Goal: Task Accomplishment & Management: Use online tool/utility

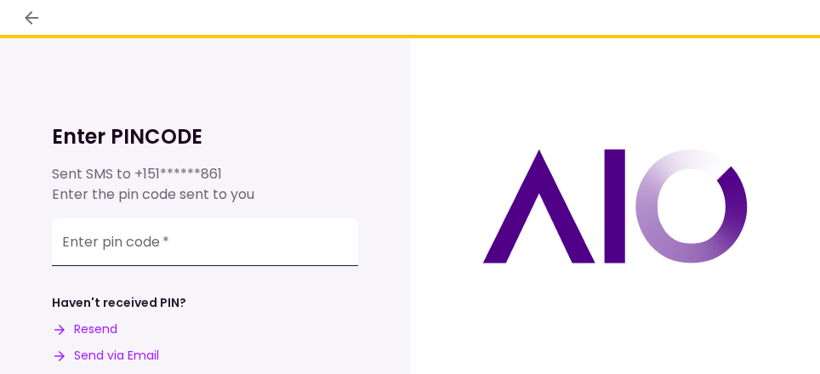
scroll to position [85, 0]
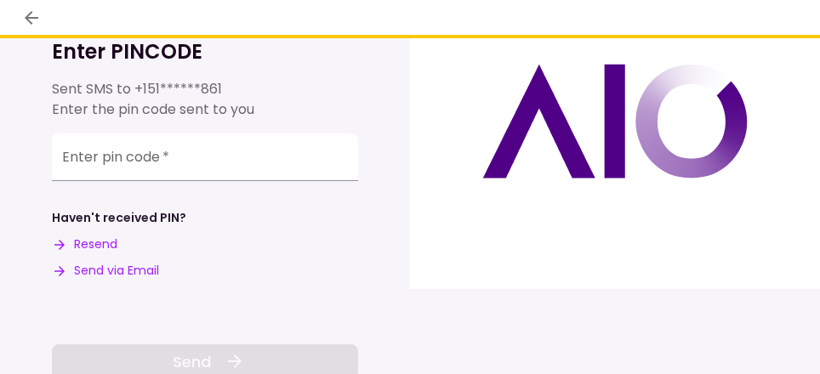
click at [122, 272] on button "Send via Email" at bounding box center [105, 271] width 107 height 18
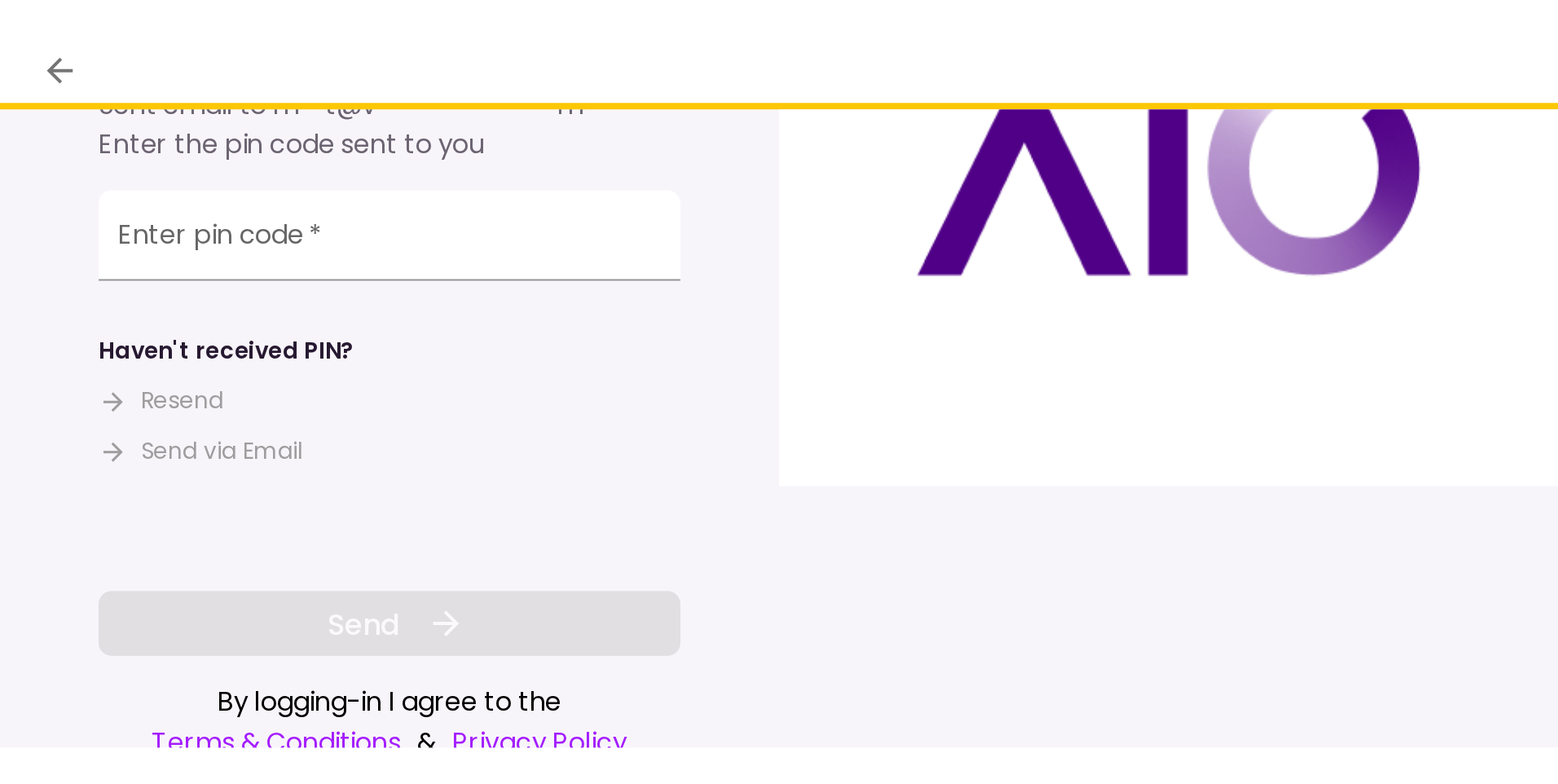
scroll to position [160, 0]
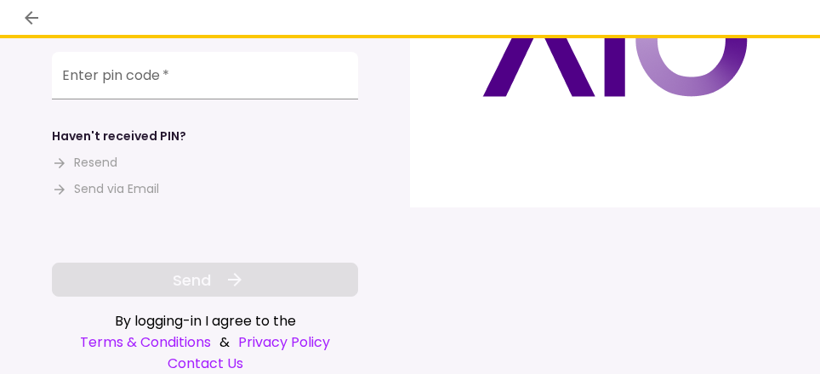
click at [106, 70] on div "Enter pin code   *" at bounding box center [205, 76] width 306 height 48
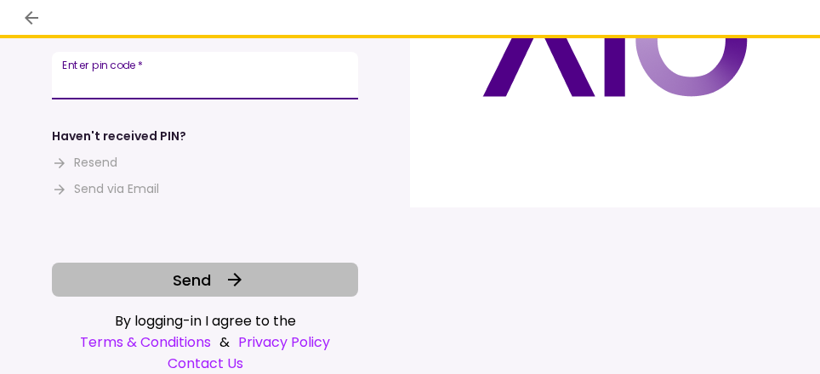
type input "******"
click at [235, 282] on icon at bounding box center [235, 280] width 20 height 20
